Goal: Navigation & Orientation: Find specific page/section

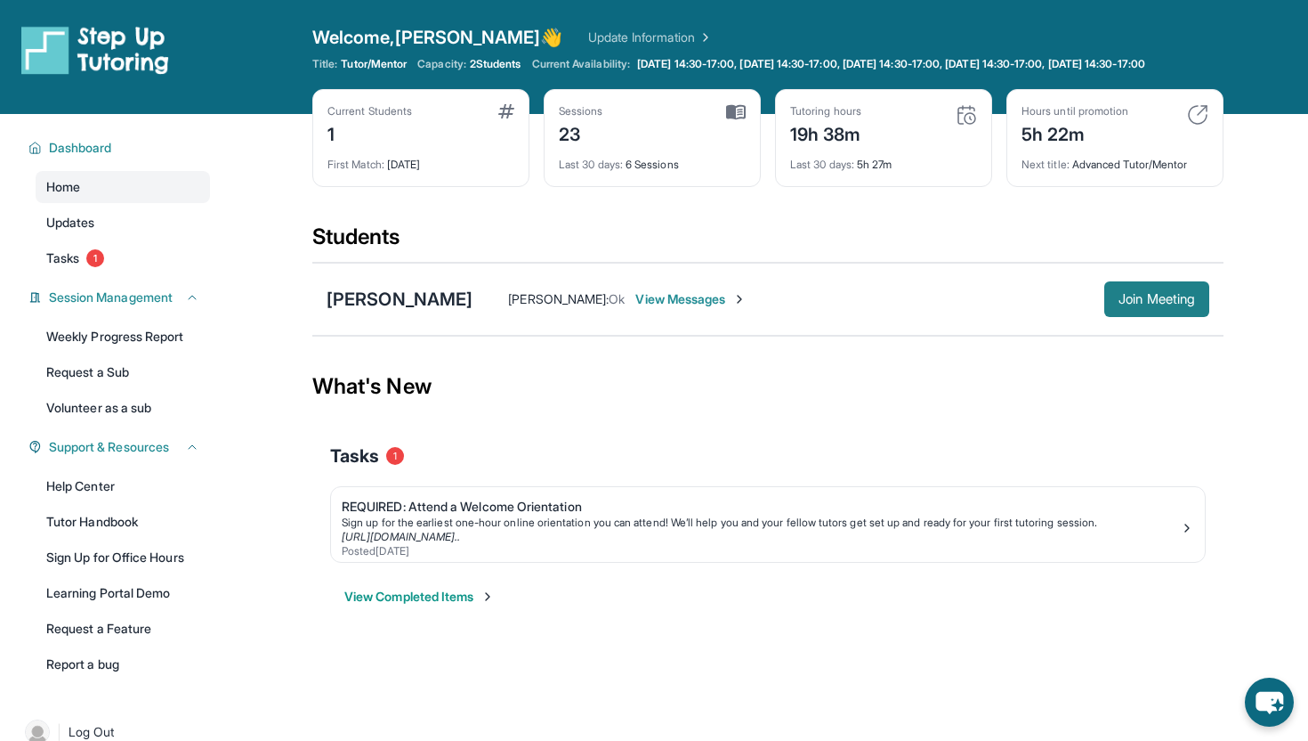
click at [1119, 304] on span "Join Meeting" at bounding box center [1157, 299] width 77 height 11
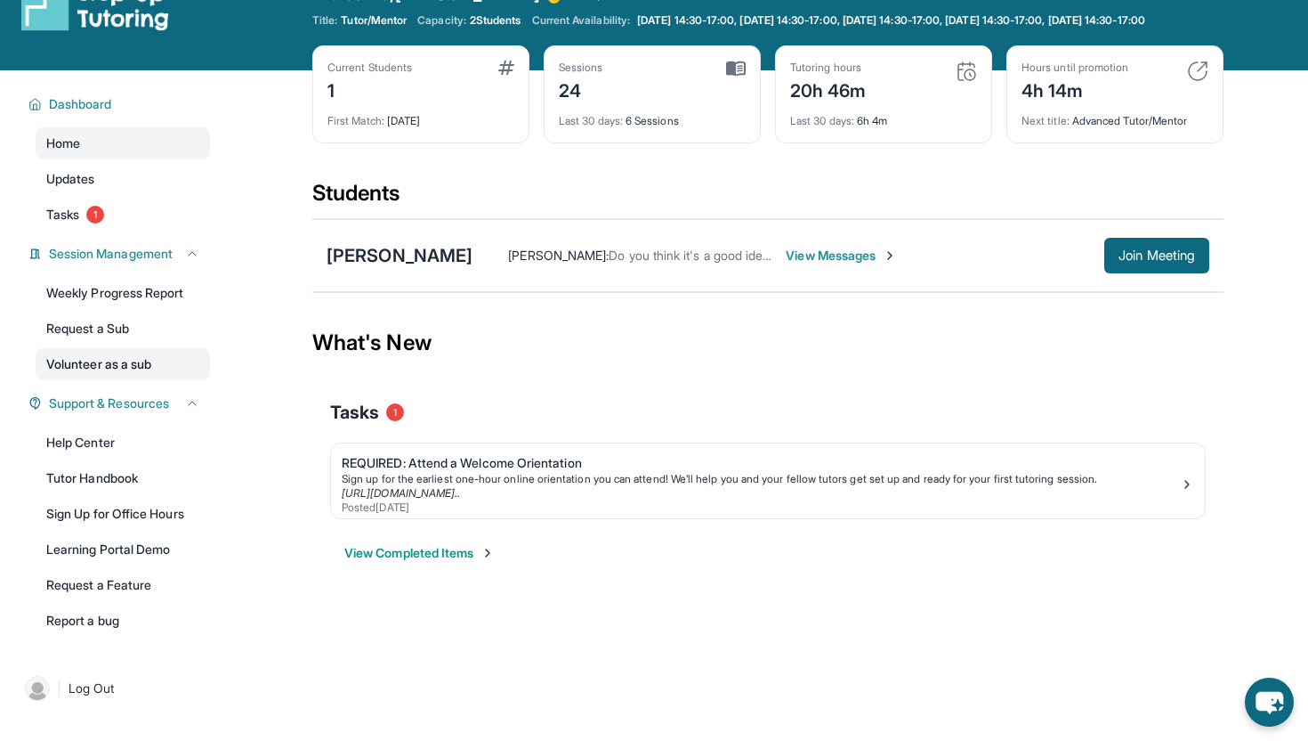
scroll to position [47, 0]
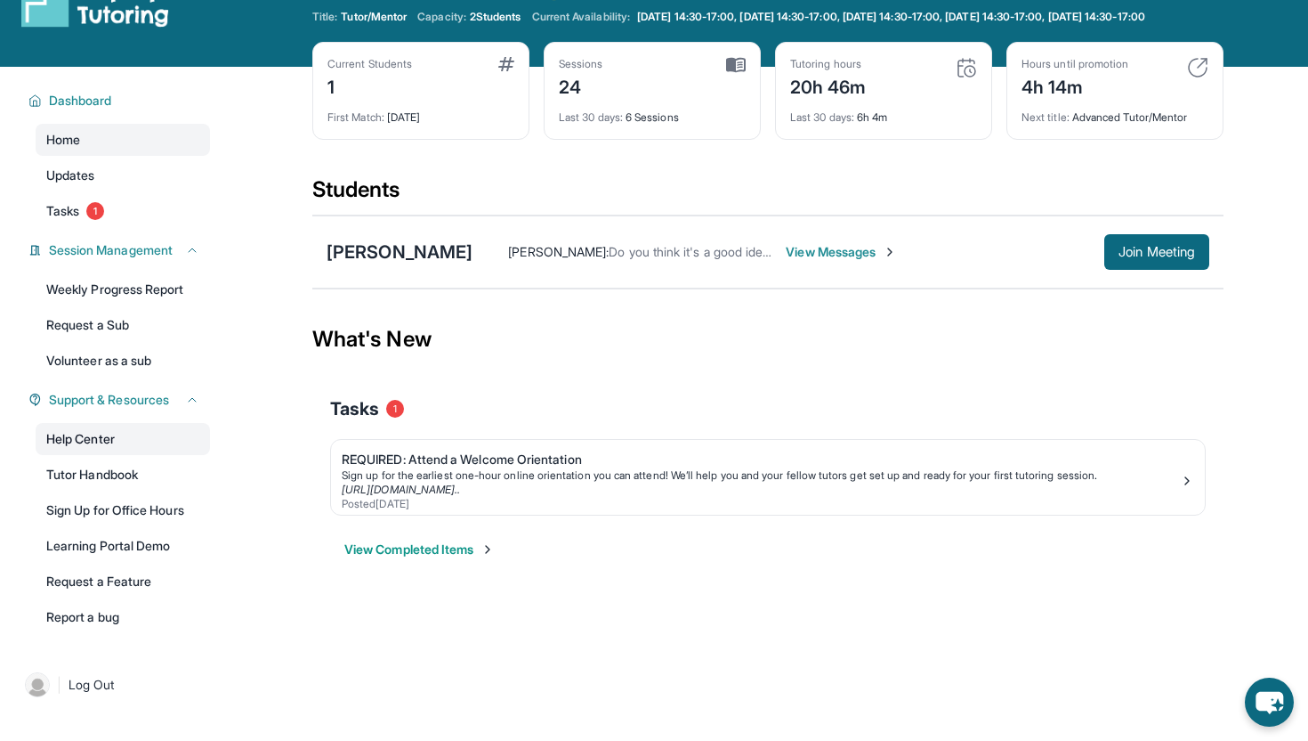
click at [115, 455] on link "Help Center" at bounding box center [123, 439] width 174 height 32
click at [152, 523] on link "Sign Up for Office Hours" at bounding box center [123, 510] width 174 height 32
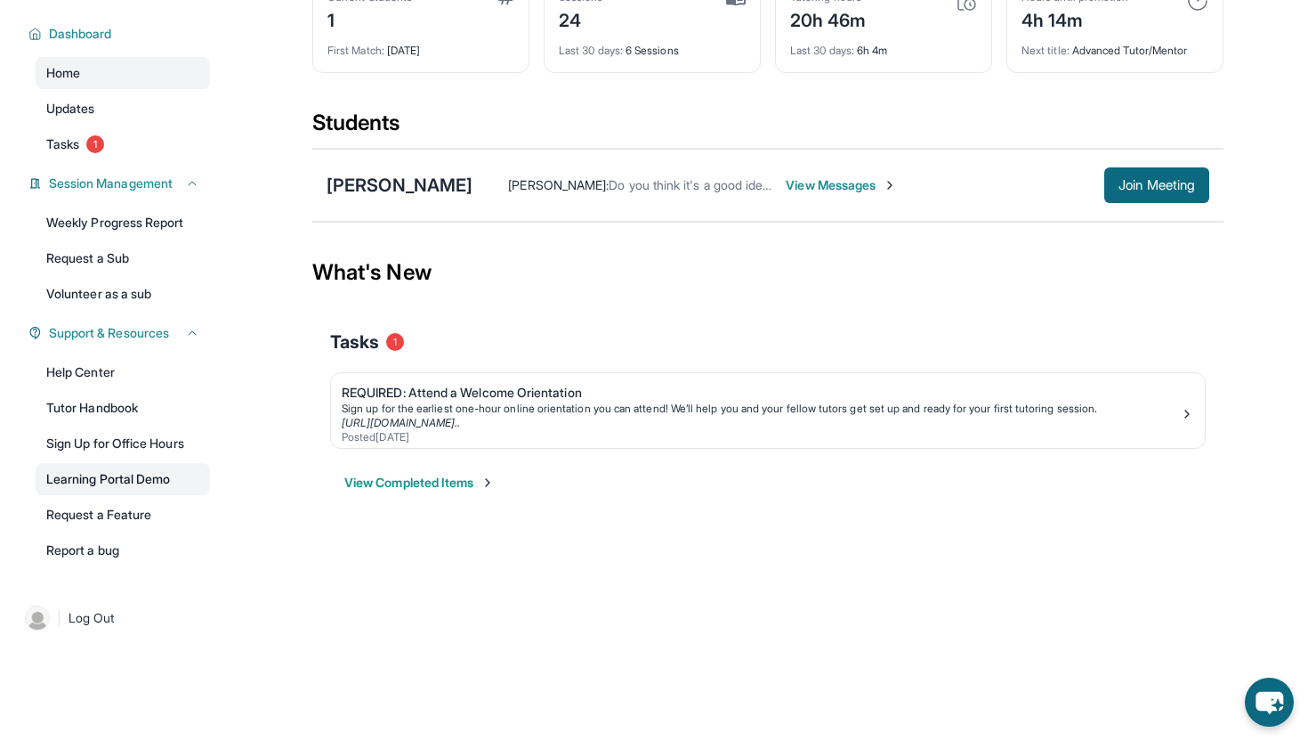
scroll to position [0, 0]
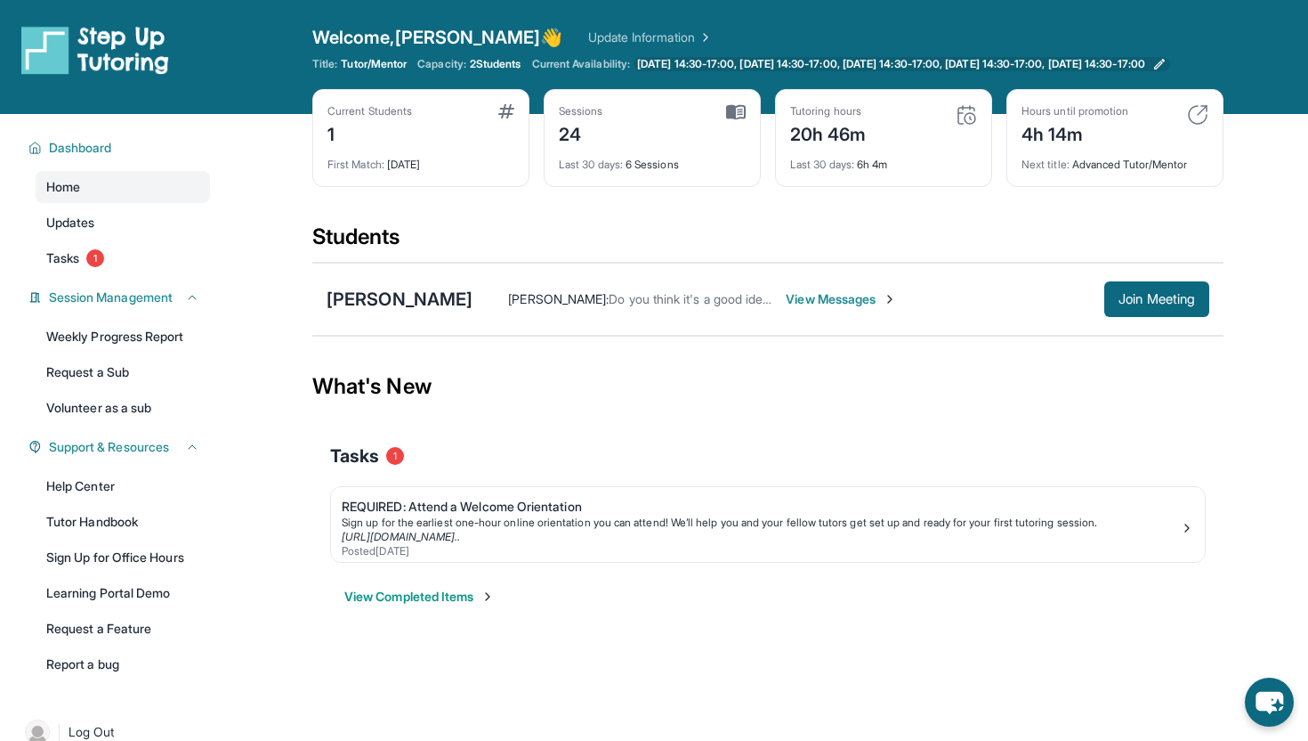
click at [1167, 68] on icon at bounding box center [1160, 64] width 14 height 14
click at [680, 71] on span "[DATE] 14:30-17:00, [DATE] 14:30-17:00, [DATE] 14:30-17:00, [DATE] 14:30-17:00,…" at bounding box center [891, 64] width 508 height 14
click at [58, 65] on img at bounding box center [95, 50] width 148 height 50
click at [125, 39] on img at bounding box center [95, 50] width 148 height 50
